Goal: Task Accomplishment & Management: Manage account settings

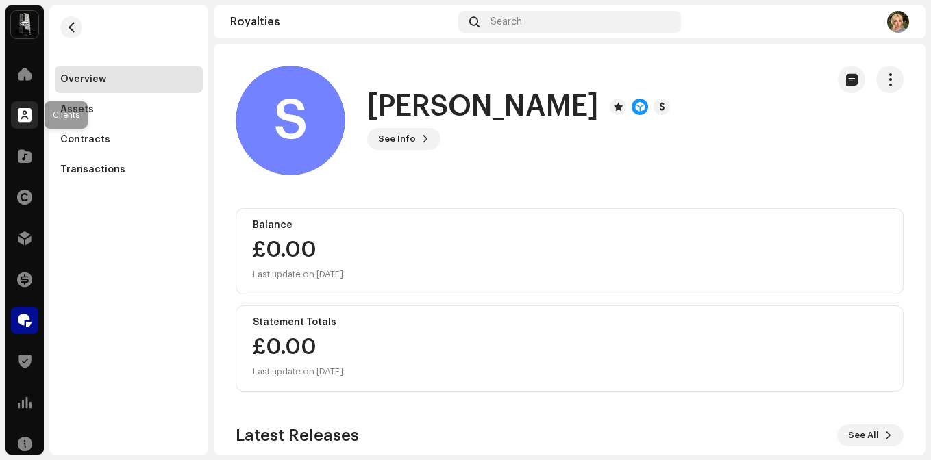
click at [16, 123] on div at bounding box center [24, 114] width 27 height 27
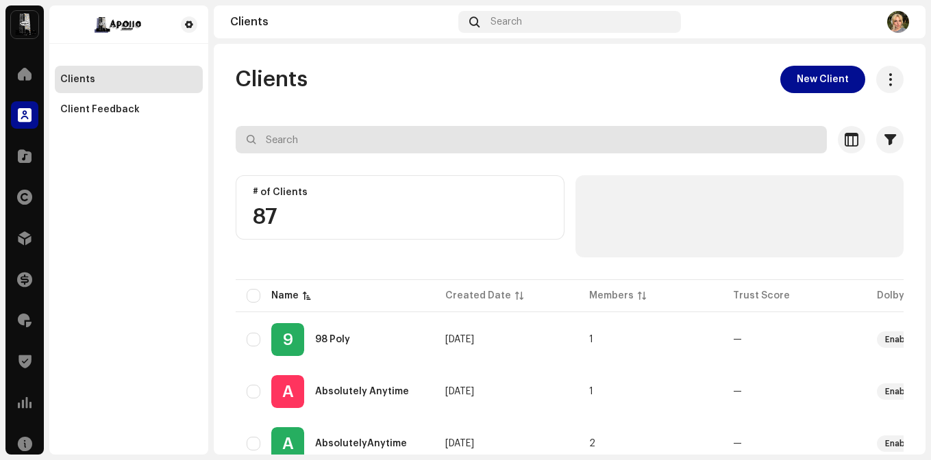
click at [337, 142] on input "text" at bounding box center [531, 139] width 591 height 27
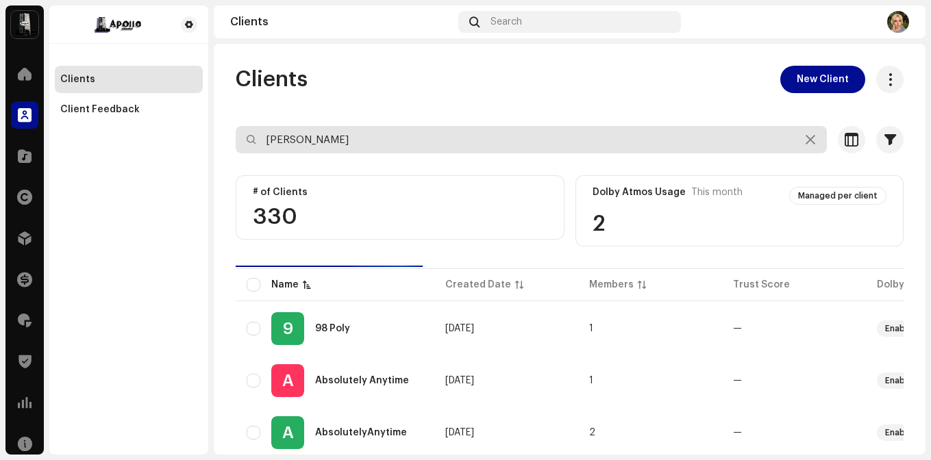
type input "[PERSON_NAME]"
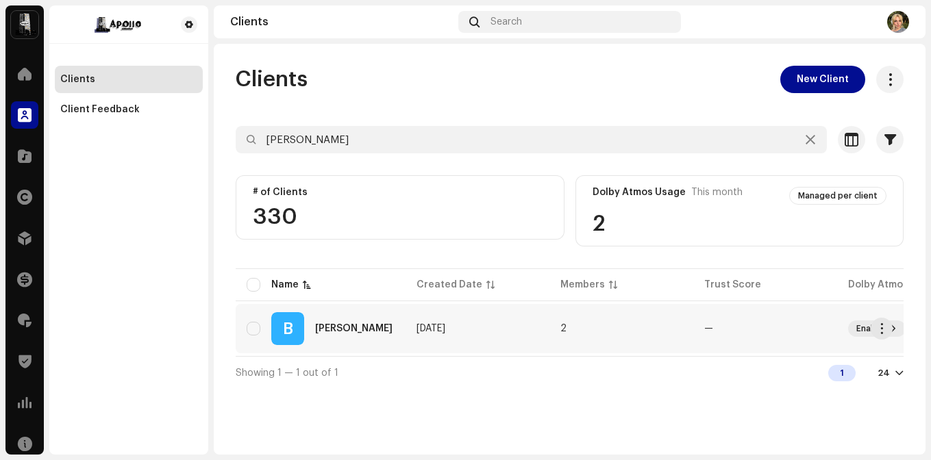
click at [507, 331] on td "[DATE]" at bounding box center [477, 328] width 144 height 49
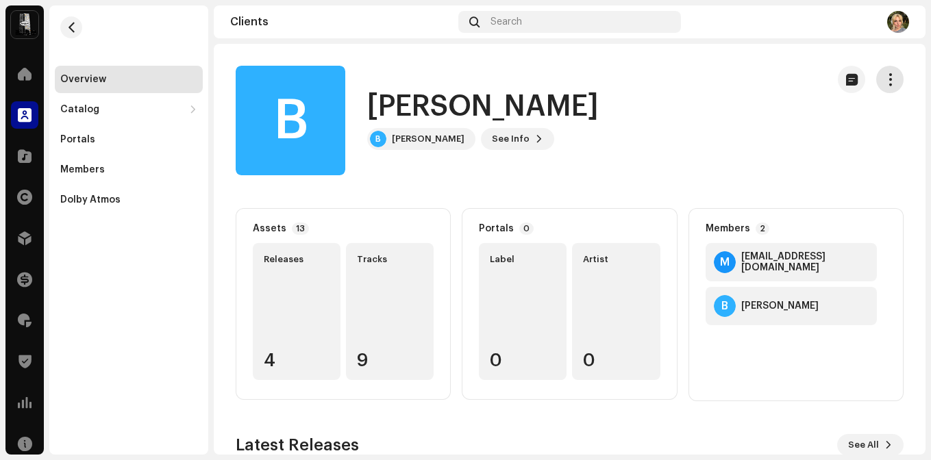
click at [883, 81] on span "button" at bounding box center [889, 79] width 13 height 11
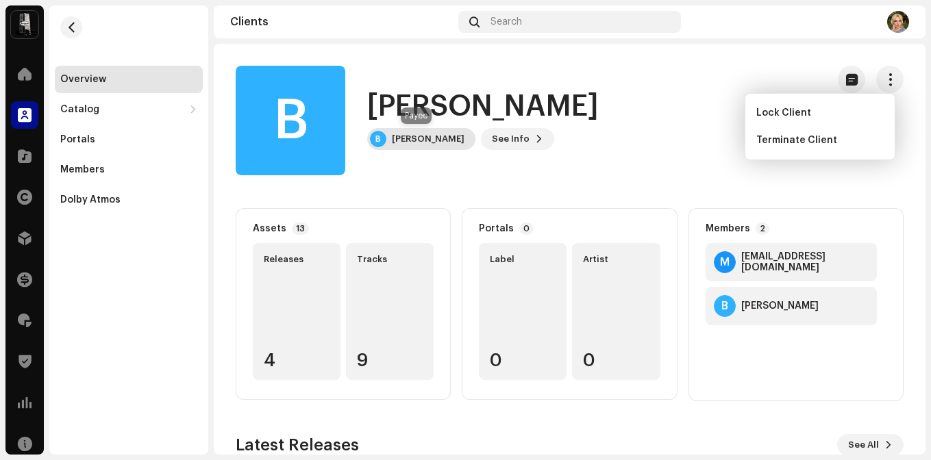
click at [421, 147] on div "B [PERSON_NAME]" at bounding box center [421, 139] width 108 height 22
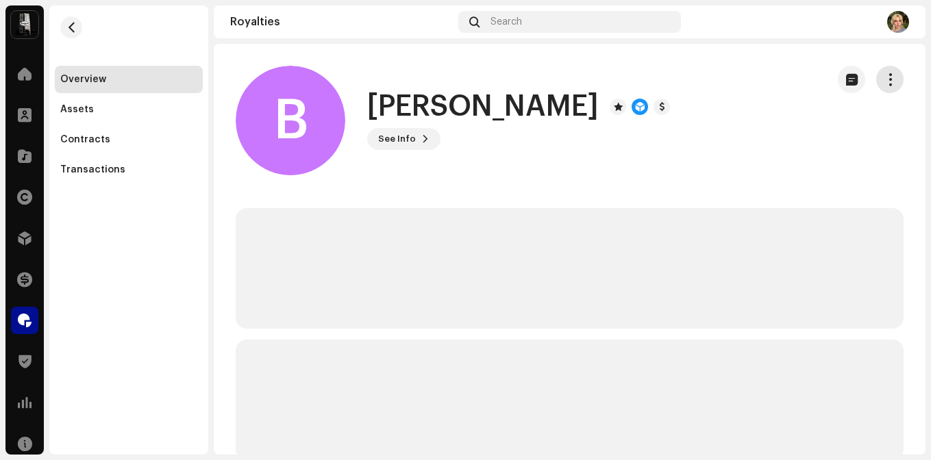
click at [883, 90] on button "button" at bounding box center [889, 79] width 27 height 27
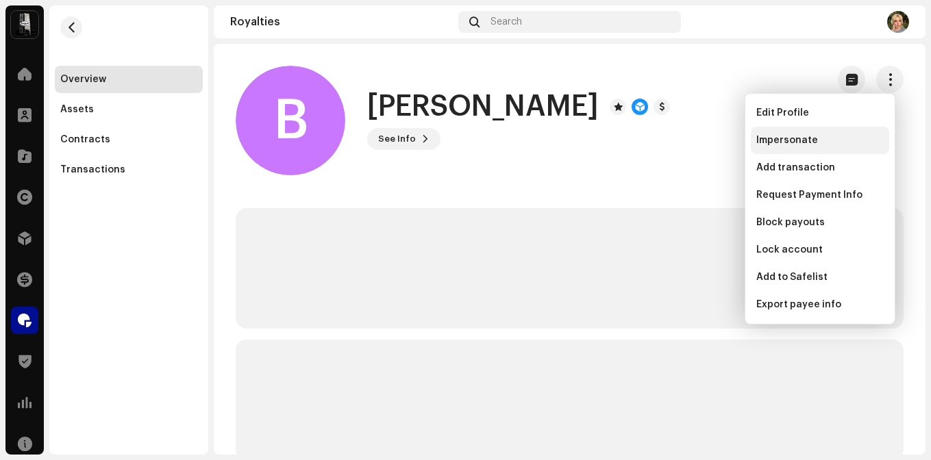
click at [806, 138] on span "Impersonate" at bounding box center [787, 140] width 62 height 11
